Goal: Information Seeking & Learning: Learn about a topic

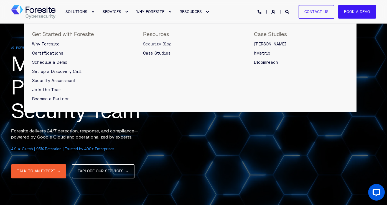
click at [156, 45] on span "Security Blog" at bounding box center [157, 44] width 29 height 5
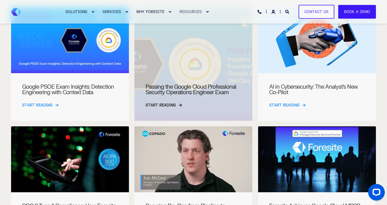
scroll to position [164, 0]
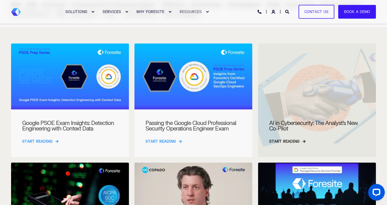
click at [291, 77] on div at bounding box center [317, 101] width 118 height 114
